Goal: Go to known website: Go to known website

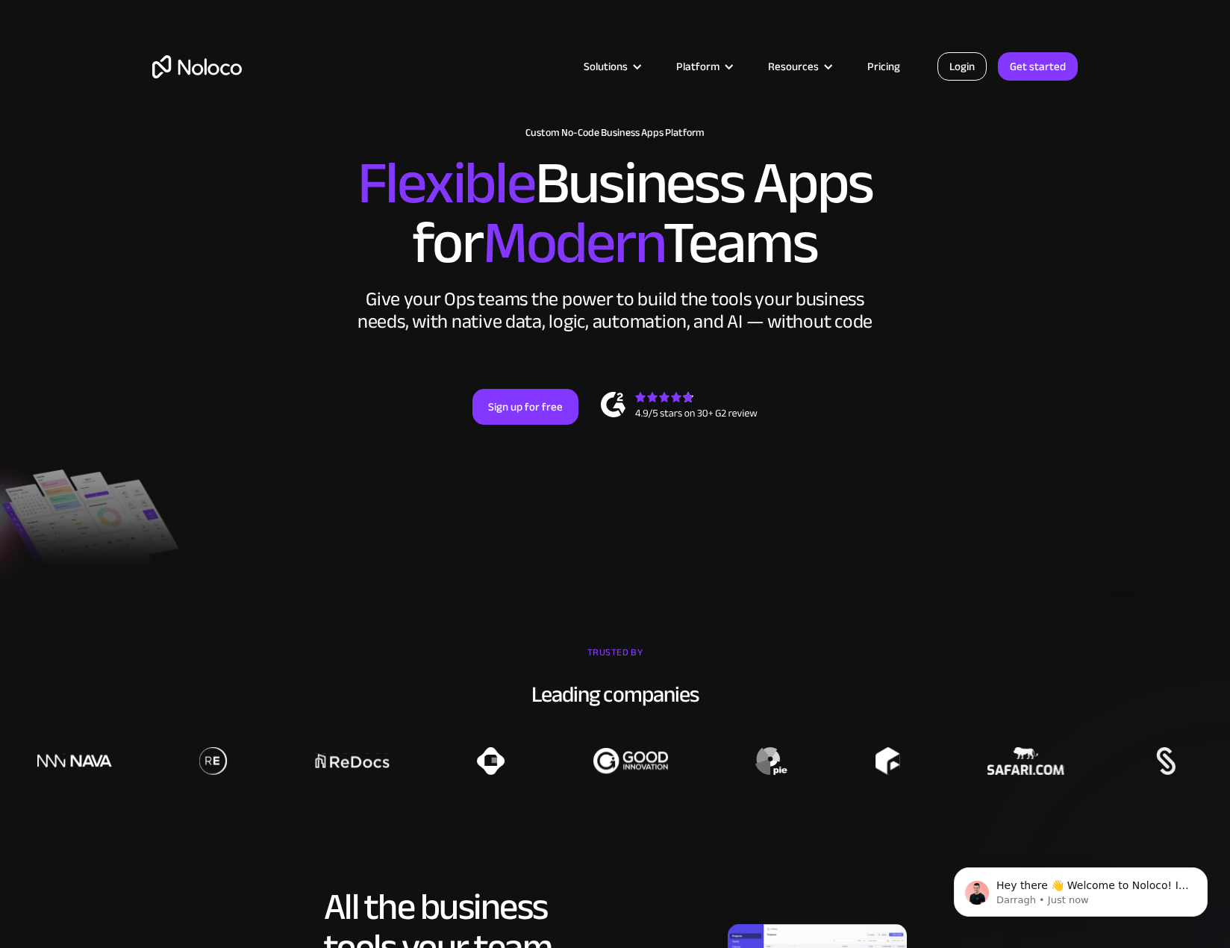
click at [967, 58] on link "Login" at bounding box center [961, 66] width 49 height 28
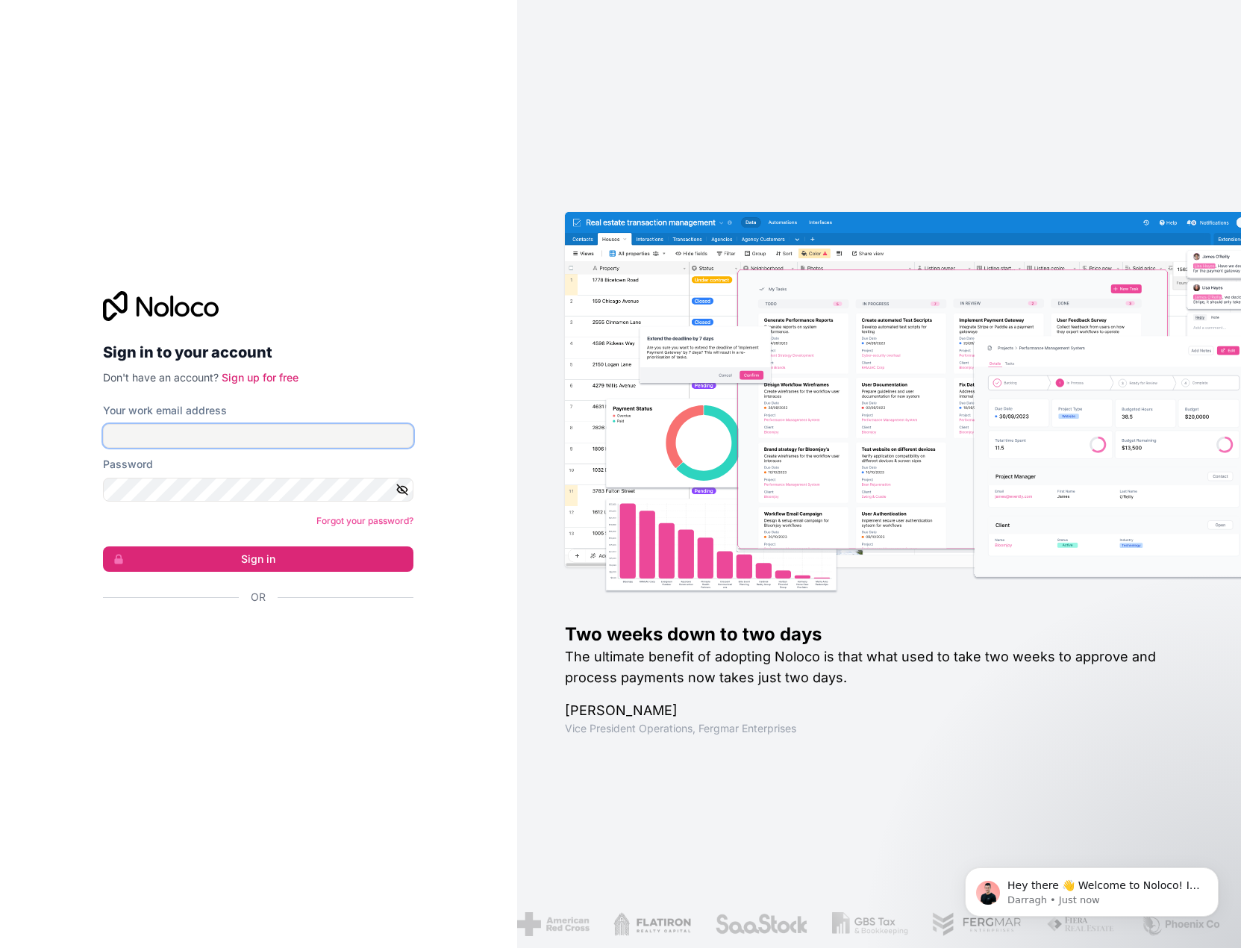
type input "[EMAIL_ADDRESS][PERSON_NAME][DOMAIN_NAME]"
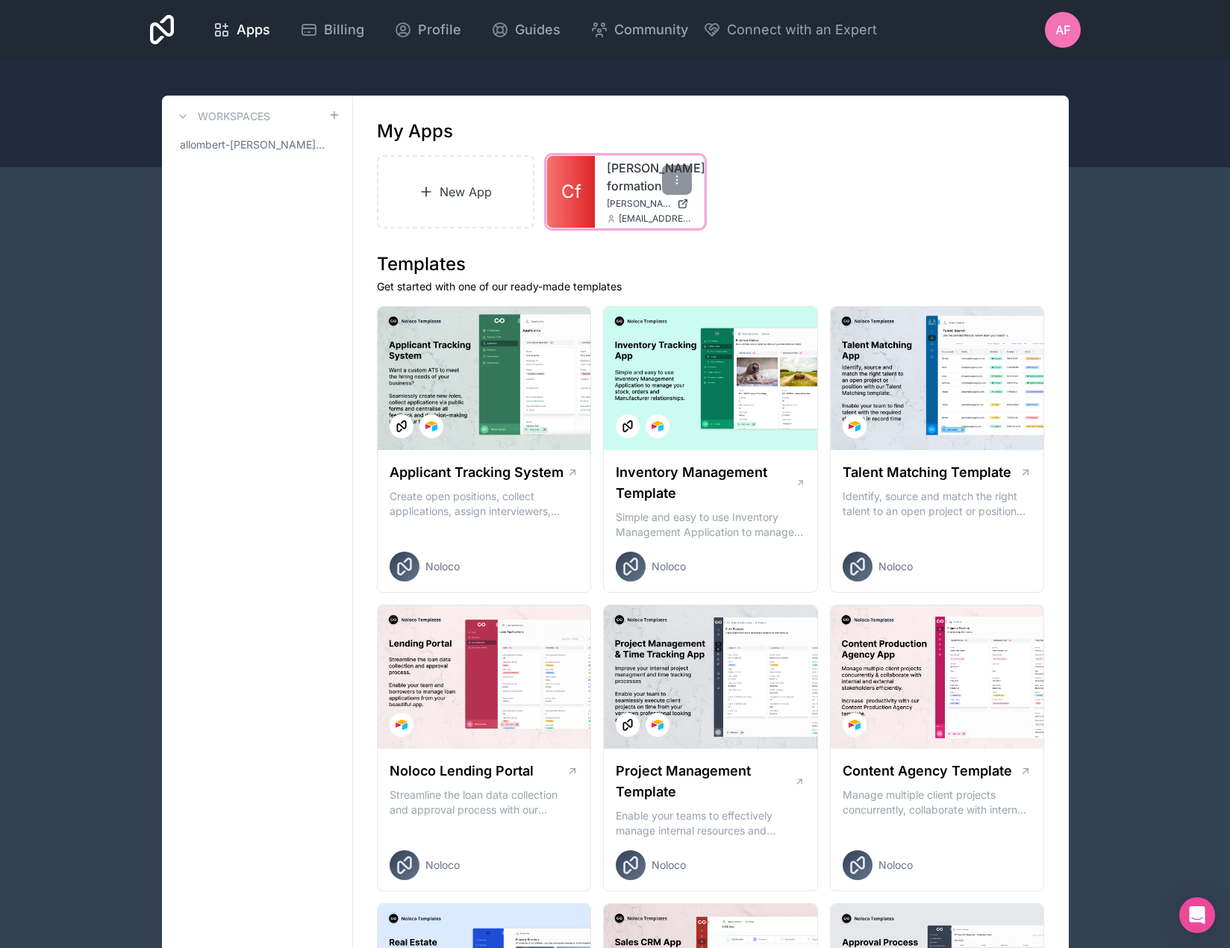
click at [625, 204] on span "[PERSON_NAME][DOMAIN_NAME]" at bounding box center [639, 204] width 64 height 12
